Goal: Find specific page/section: Find specific page/section

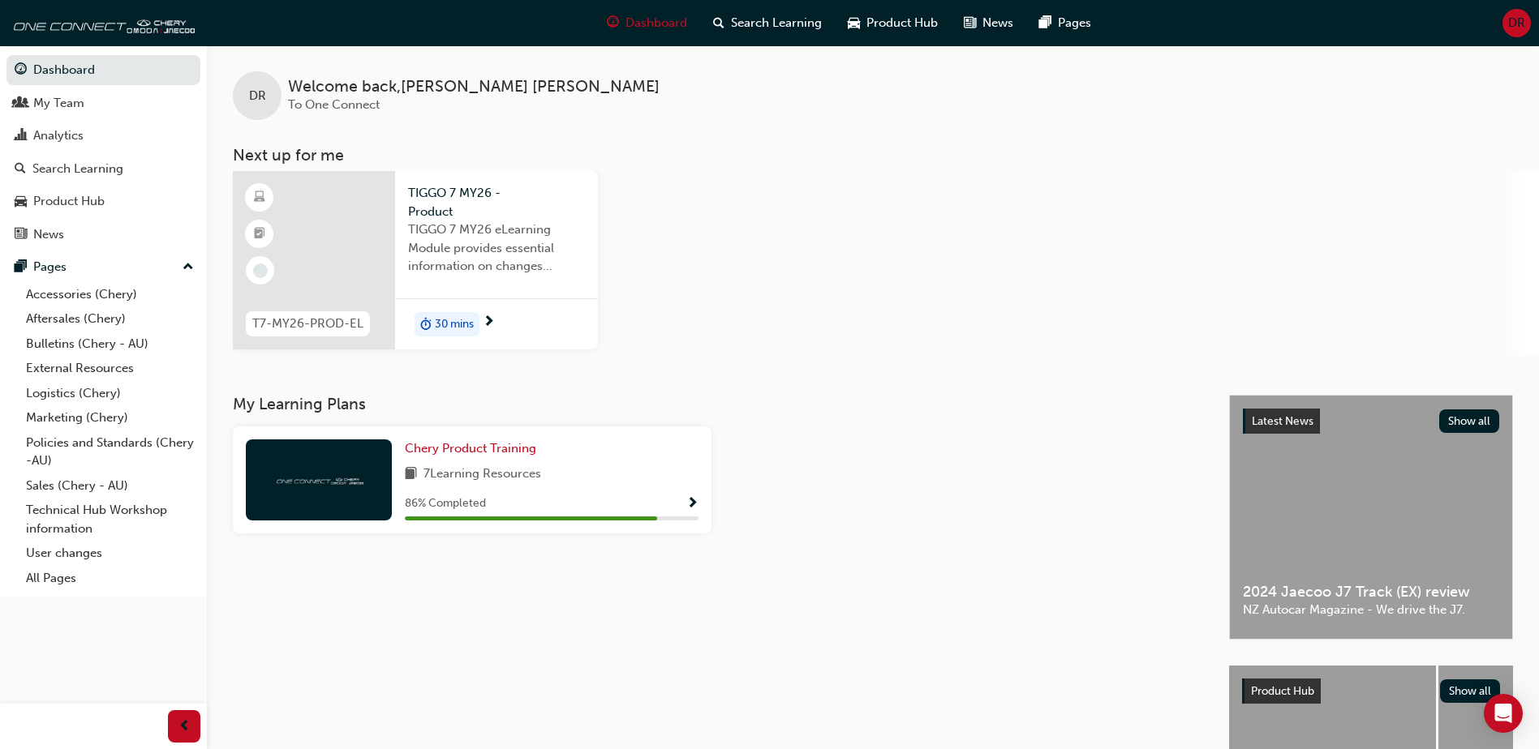
click at [87, 618] on div "Dashboard My Team Analytics Search Learning Product Hub News Pages Pages Access…" at bounding box center [103, 354] width 207 height 709
click at [68, 483] on link "Sales (Chery - AU)" at bounding box center [109, 486] width 181 height 25
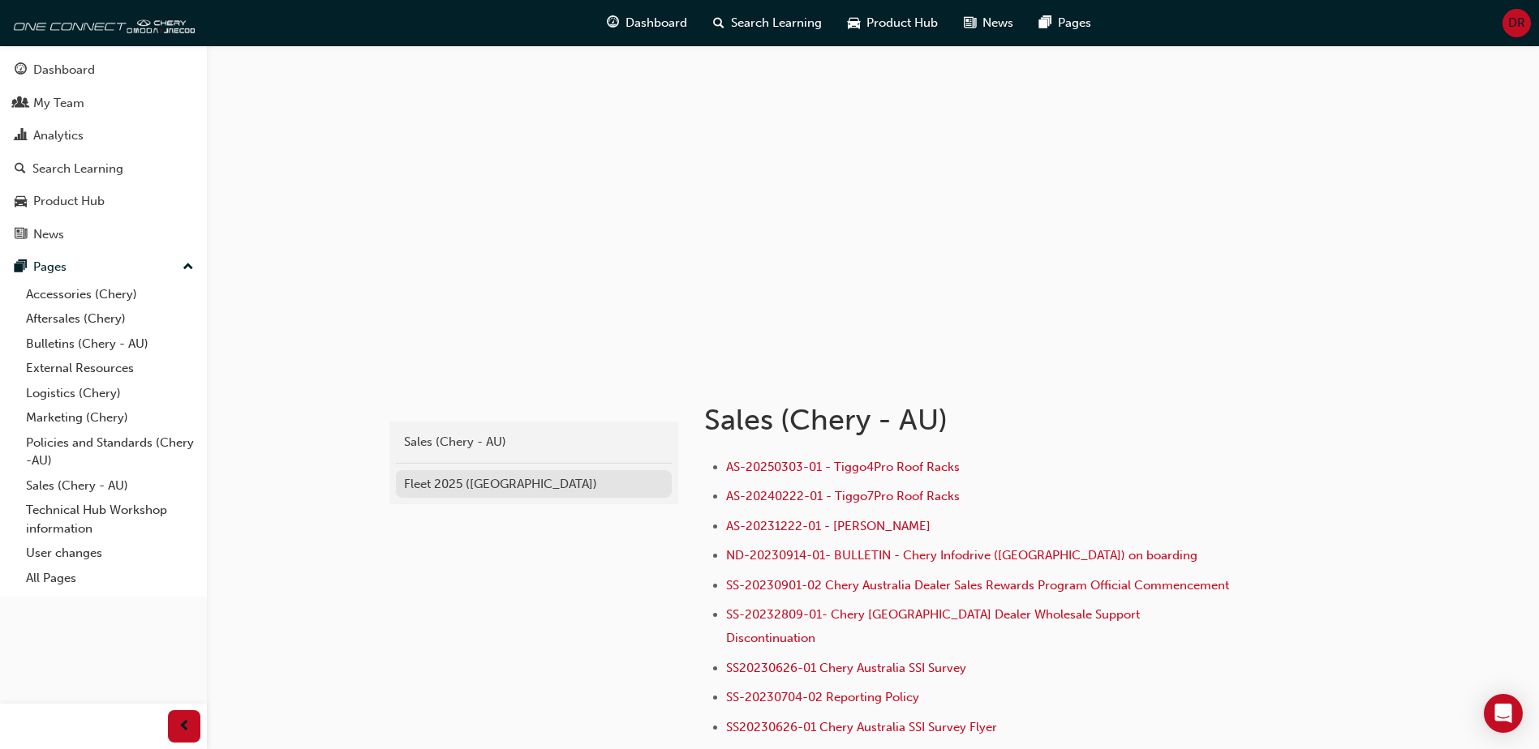
click at [517, 482] on div "Fleet 2025 ([GEOGRAPHIC_DATA])" at bounding box center [534, 484] width 260 height 19
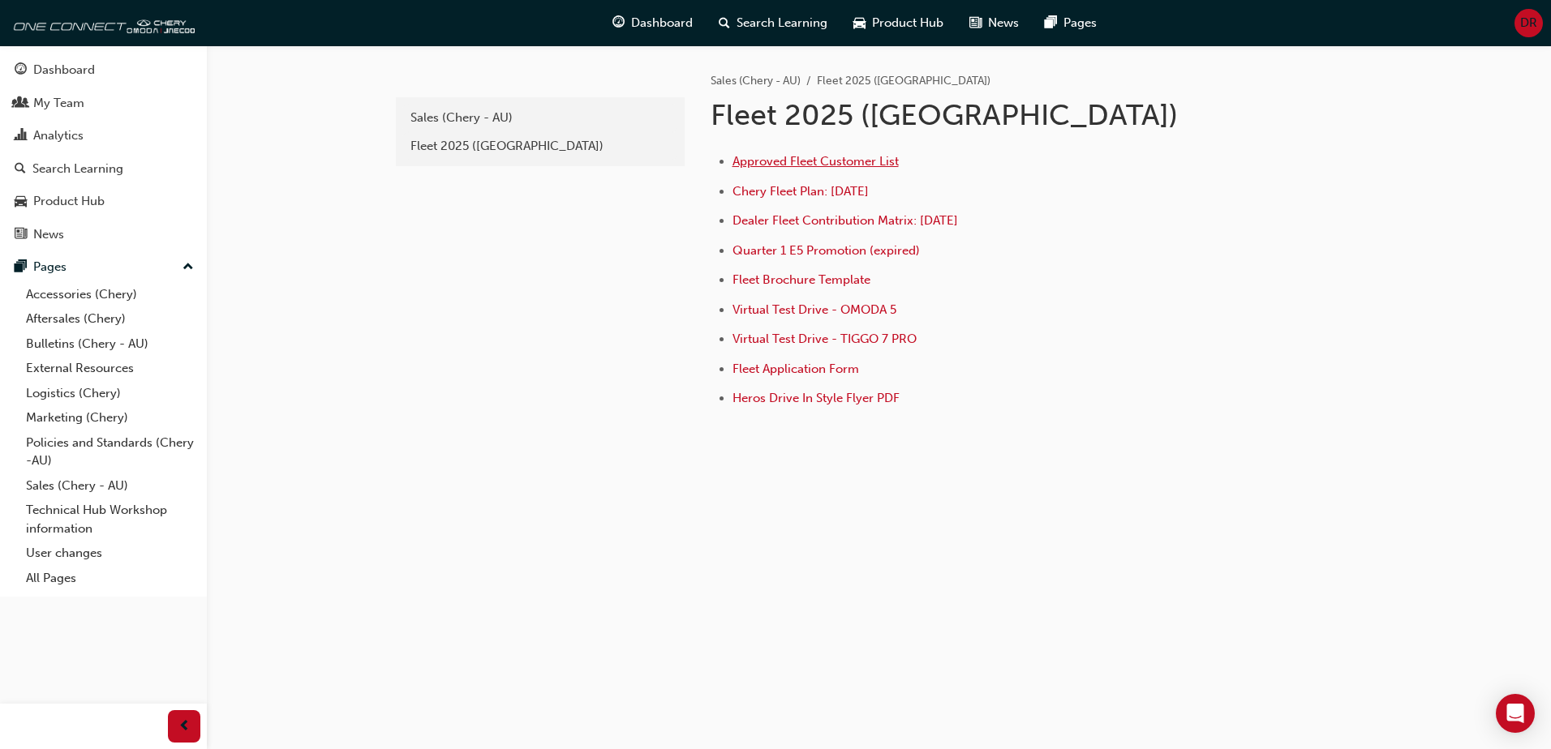
click at [816, 159] on span "Approved Fleet Customer List" at bounding box center [815, 161] width 166 height 15
